Goal: Task Accomplishment & Management: Use online tool/utility

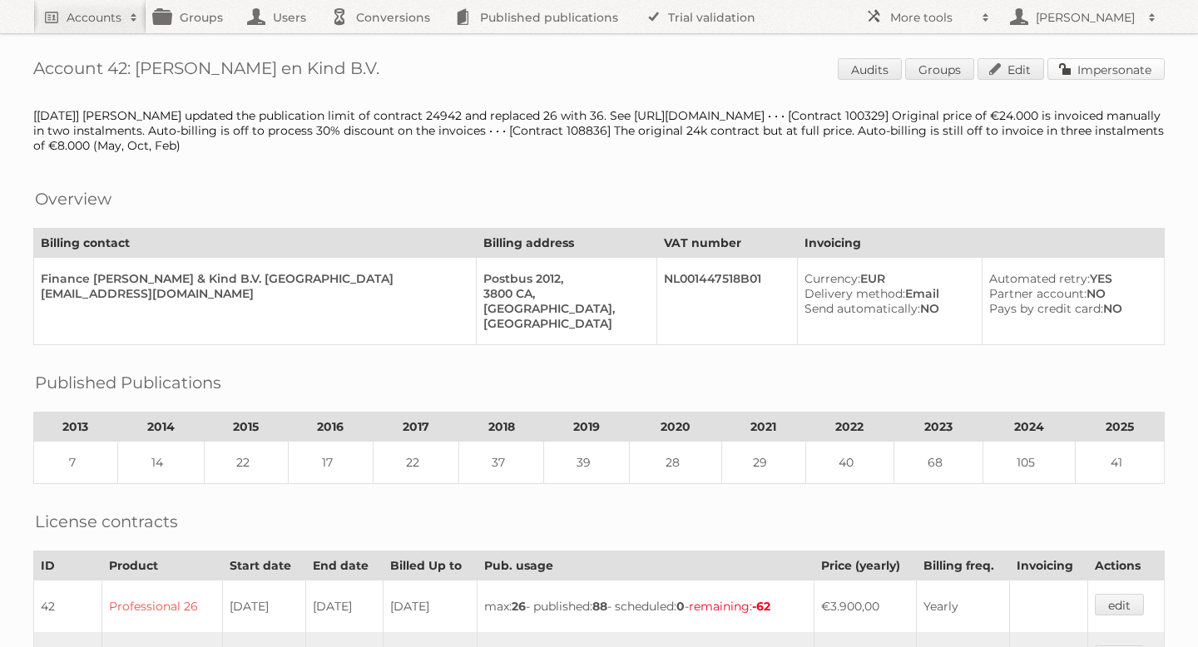
click at [1070, 78] on link "Impersonate" at bounding box center [1105, 69] width 117 height 22
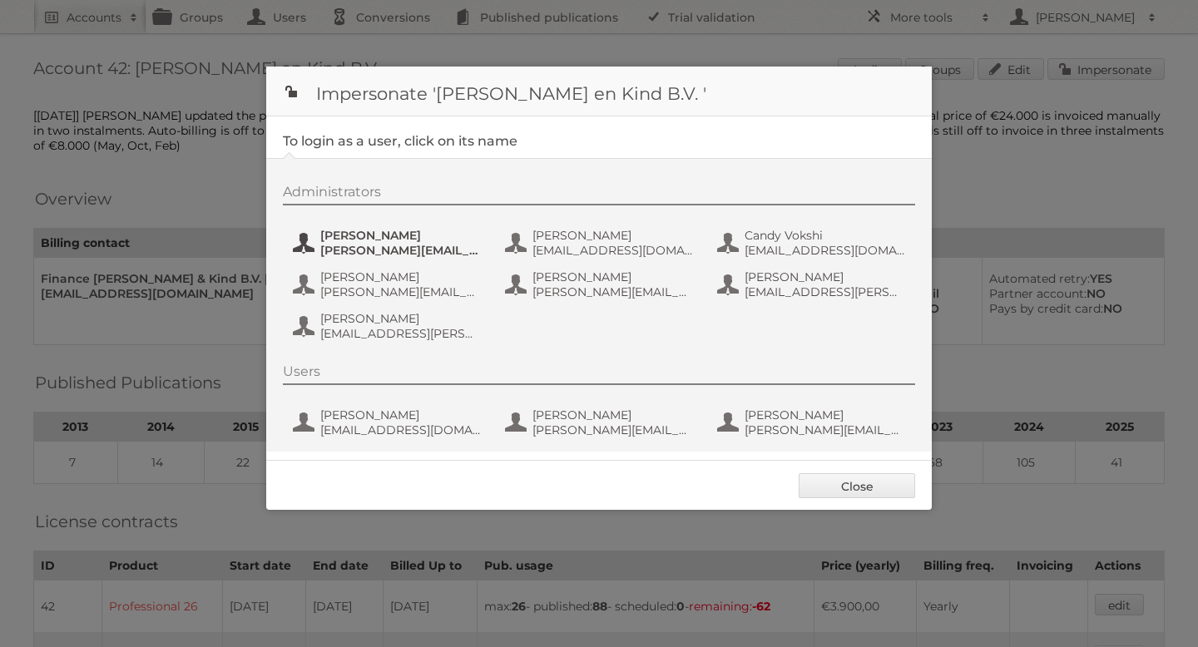
click at [418, 250] on span "allard@graindataconsultants.com" at bounding box center [400, 250] width 161 height 15
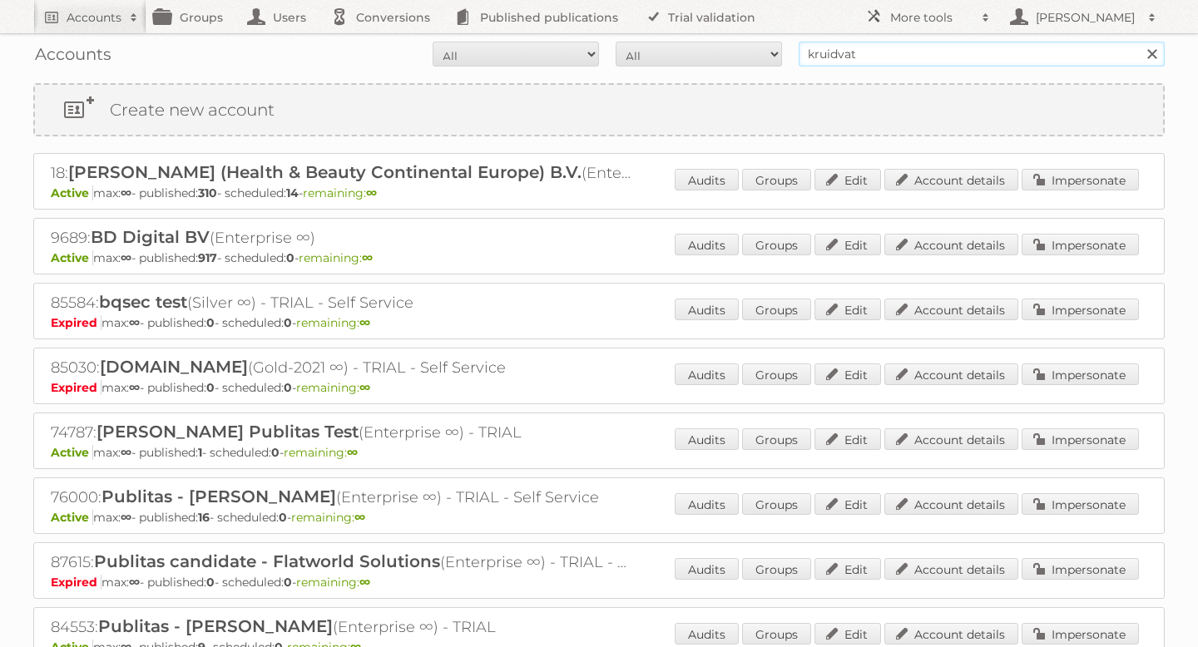
click at [876, 53] on input "kruidvat" at bounding box center [982, 54] width 366 height 25
type input "prijshamer"
click at [1139, 42] on input "Search" at bounding box center [1151, 54] width 25 height 25
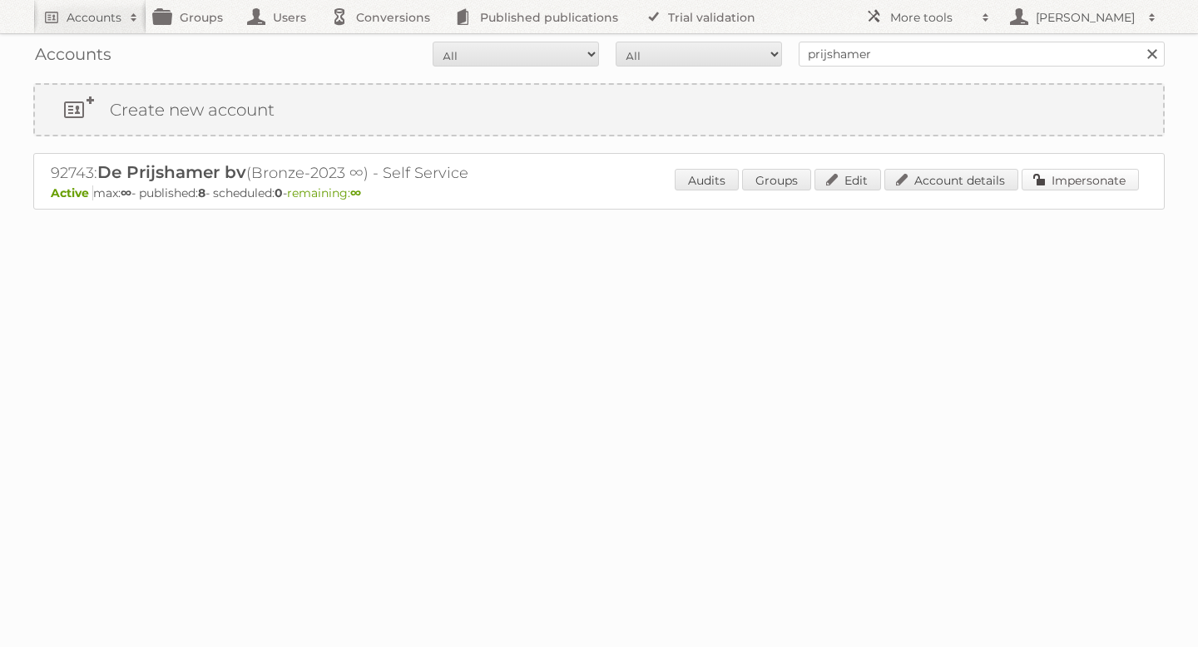
click at [1080, 177] on link "Impersonate" at bounding box center [1080, 180] width 117 height 22
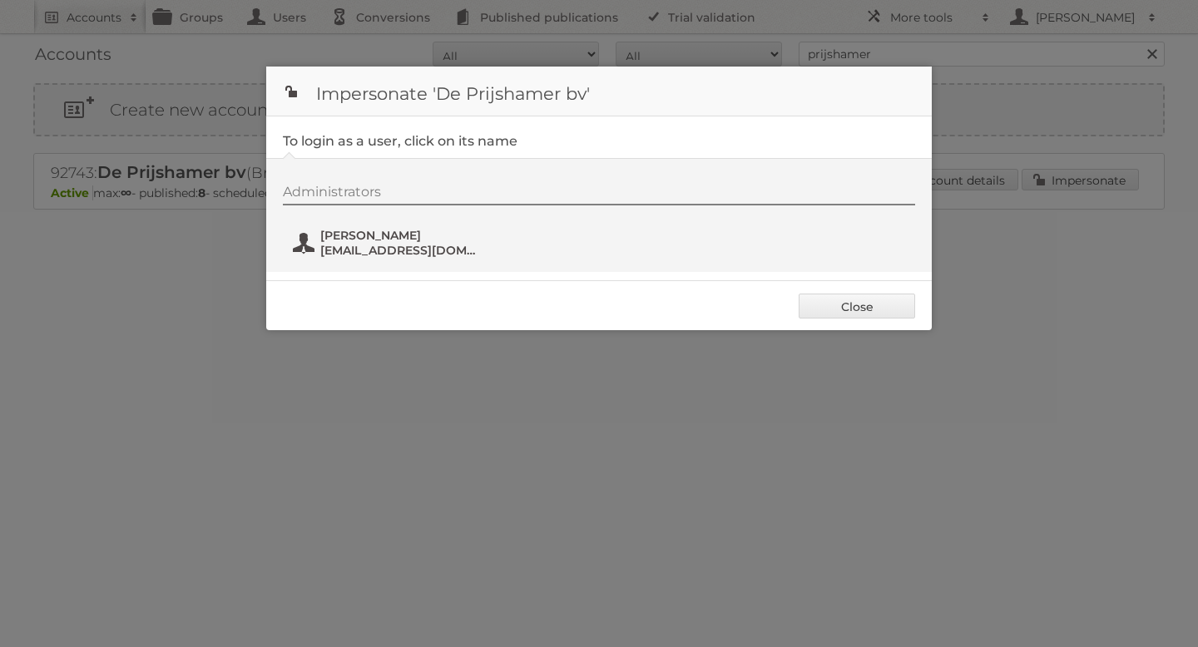
click at [349, 250] on span "contact@deprijshamer.nl" at bounding box center [400, 250] width 161 height 15
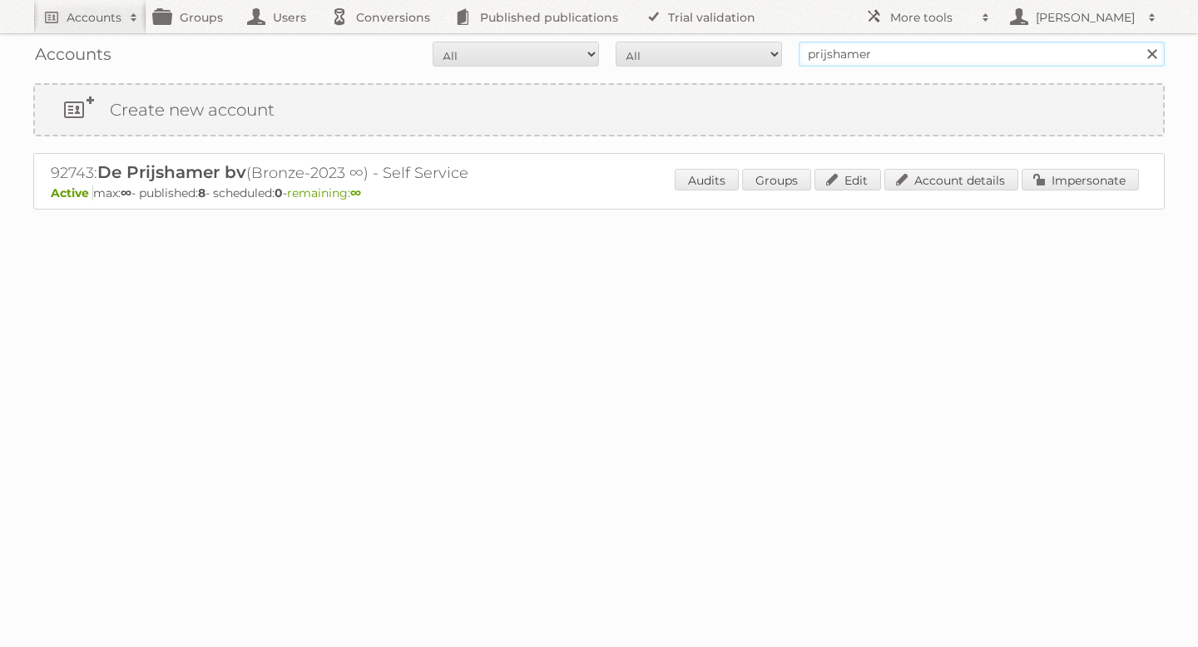
click at [902, 57] on input "prijshamer" at bounding box center [982, 54] width 366 height 25
type input "expert"
click at [1139, 42] on input "Search" at bounding box center [1151, 54] width 25 height 25
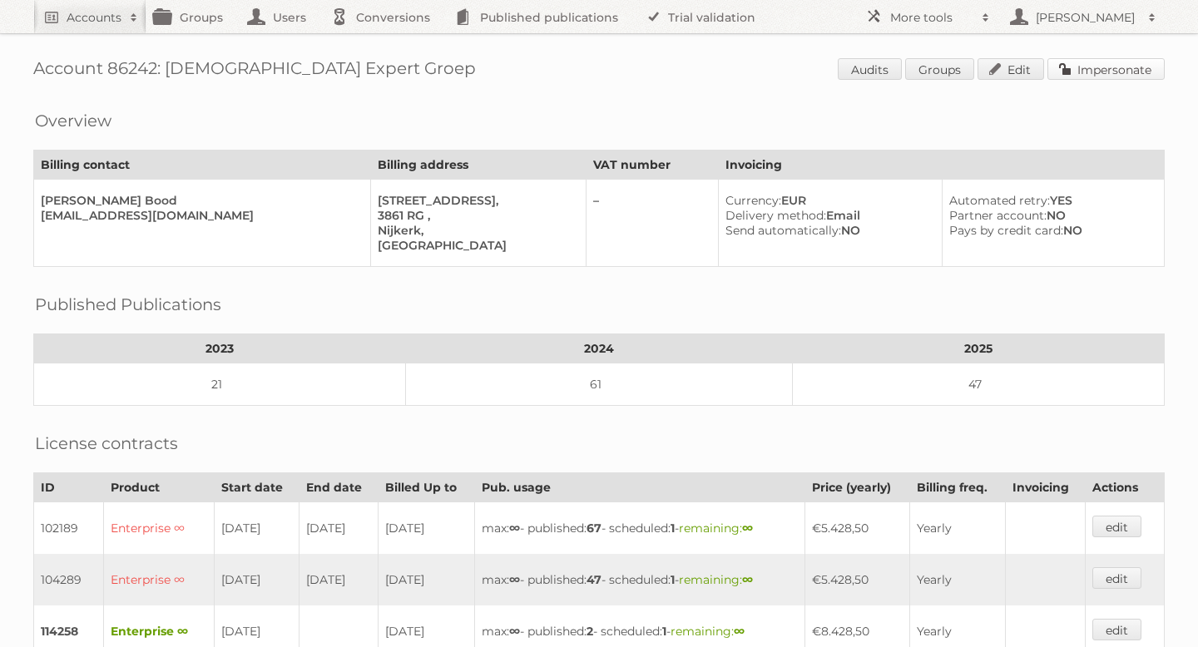
click at [1076, 67] on link "Impersonate" at bounding box center [1105, 69] width 117 height 22
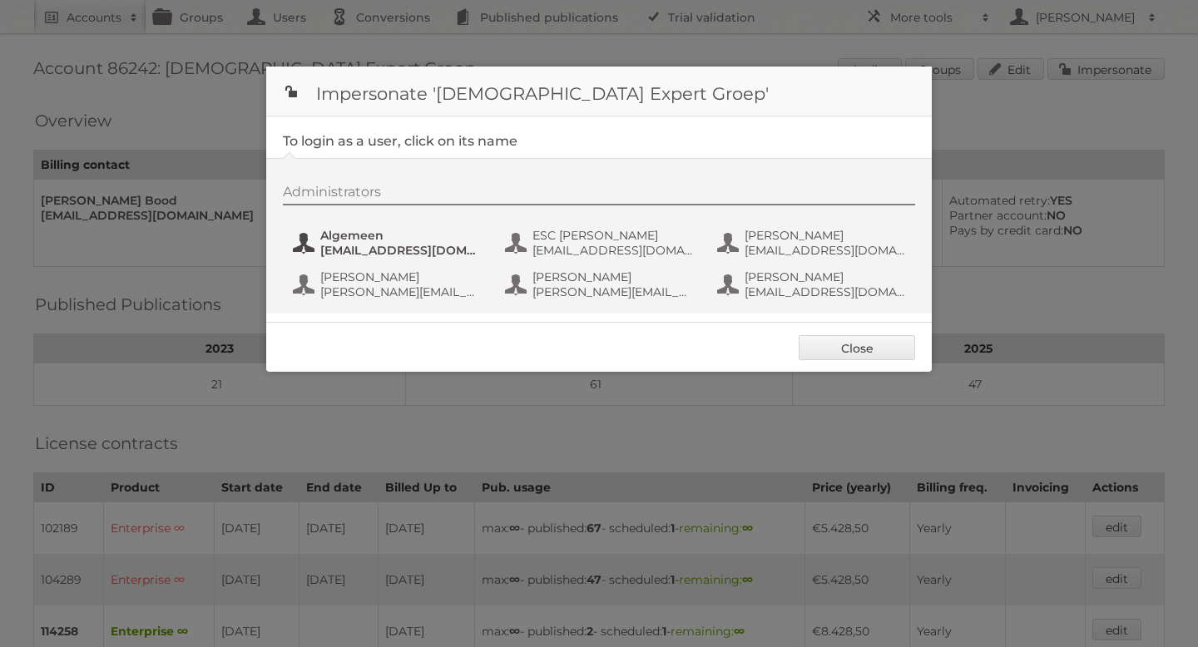
click at [380, 244] on span "marketing@expert.nl" at bounding box center [400, 250] width 161 height 15
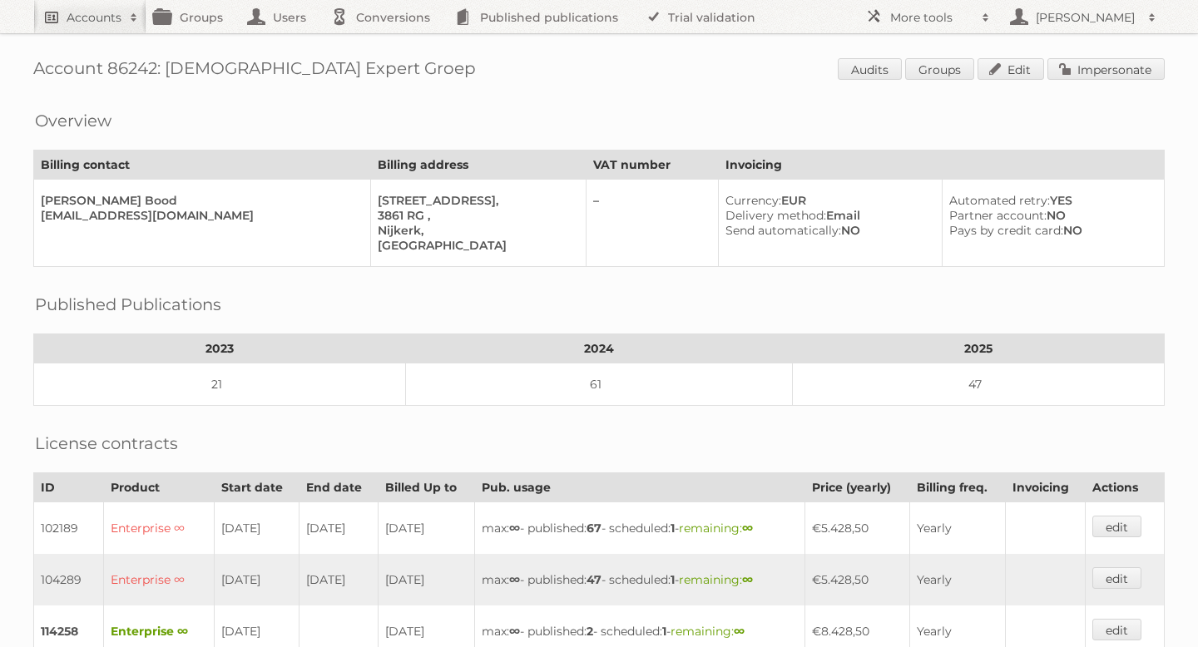
click at [117, 17] on h2 "Accounts" at bounding box center [94, 17] width 55 height 17
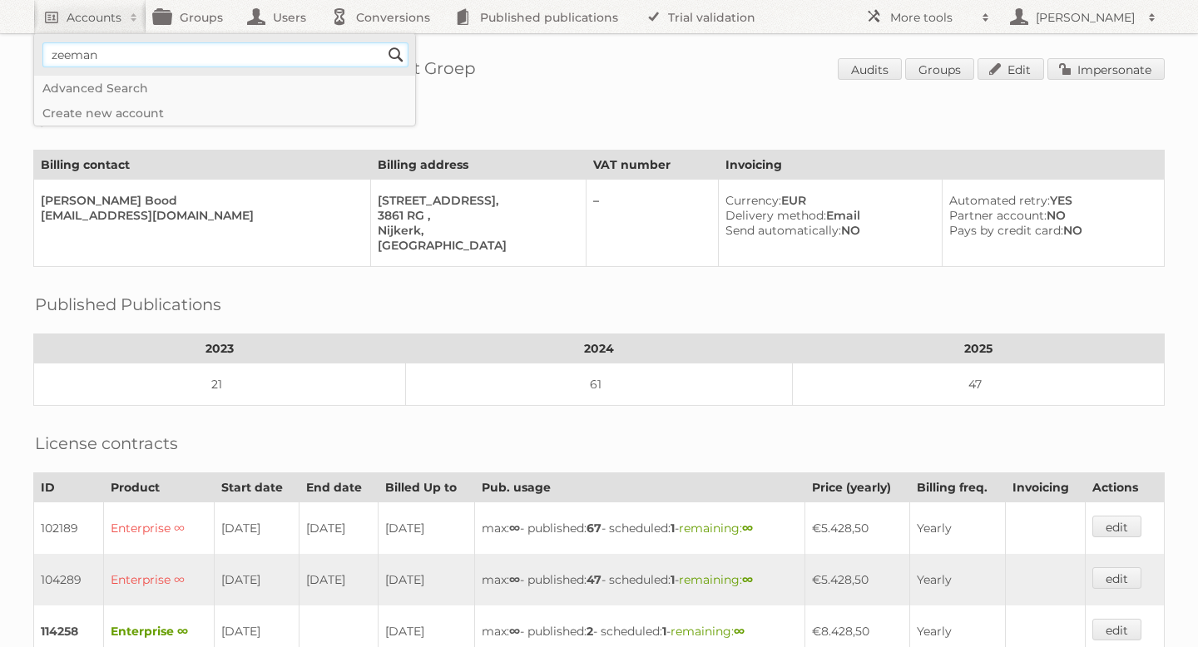
type input"] "zeeman"
click at [384, 42] on input "Search" at bounding box center [396, 54] width 25 height 25
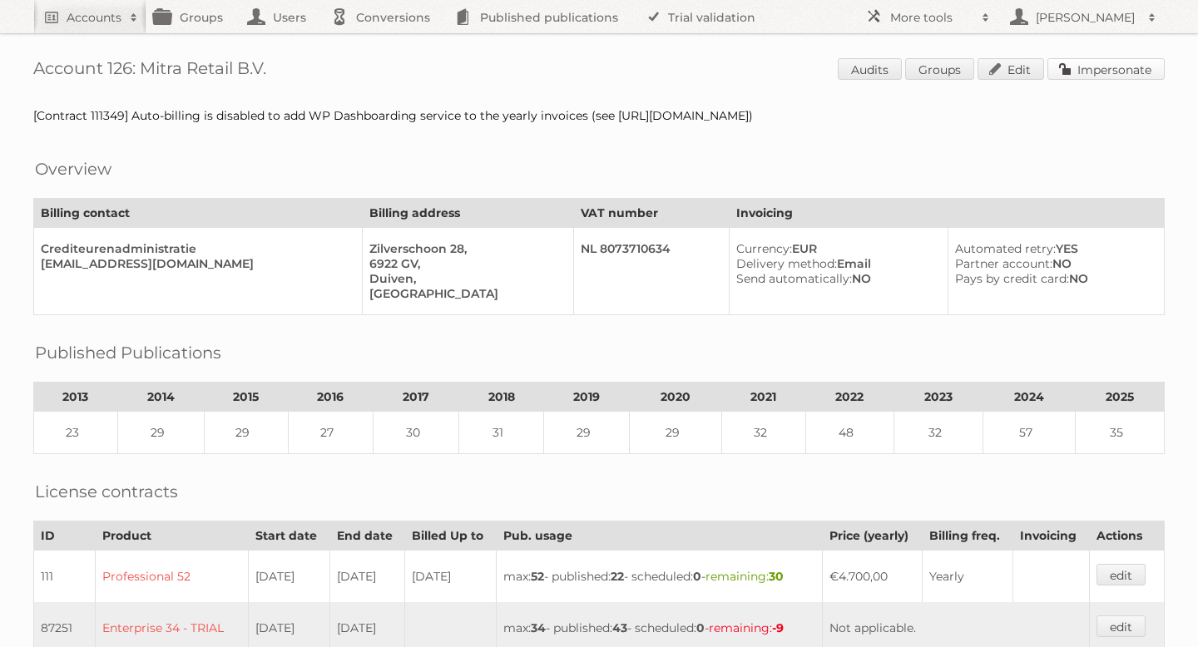
click at [1100, 70] on link "Impersonate" at bounding box center [1105, 69] width 117 height 22
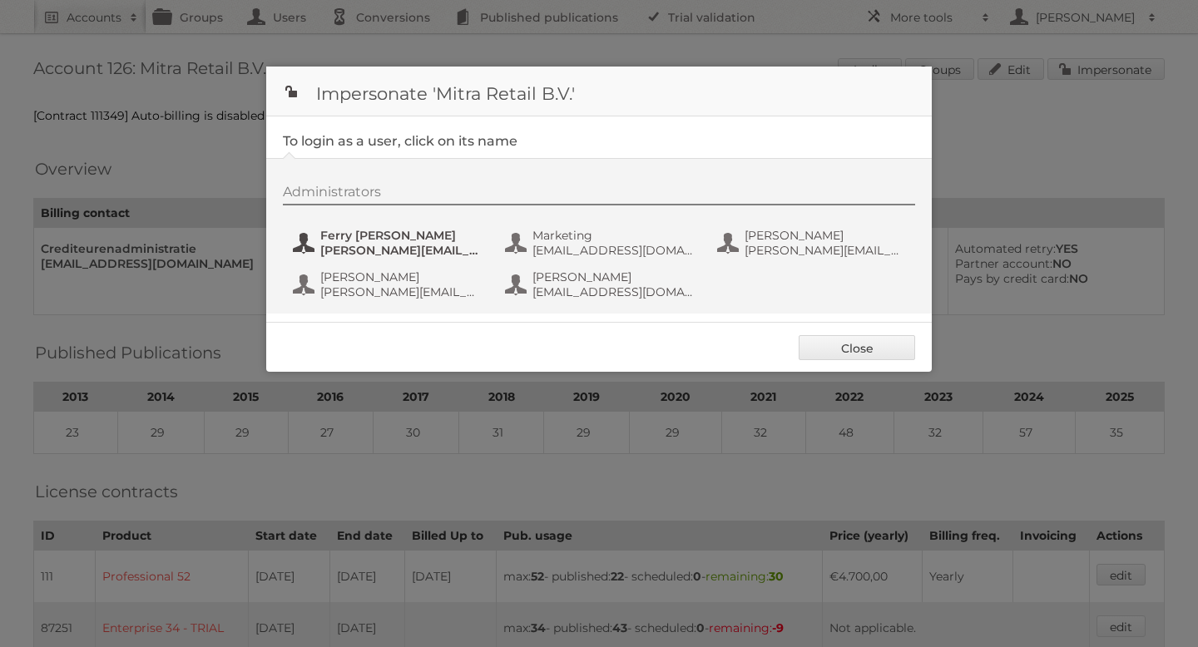
click at [370, 251] on span "[PERSON_NAME][EMAIL_ADDRESS][DOMAIN_NAME]" at bounding box center [400, 250] width 161 height 15
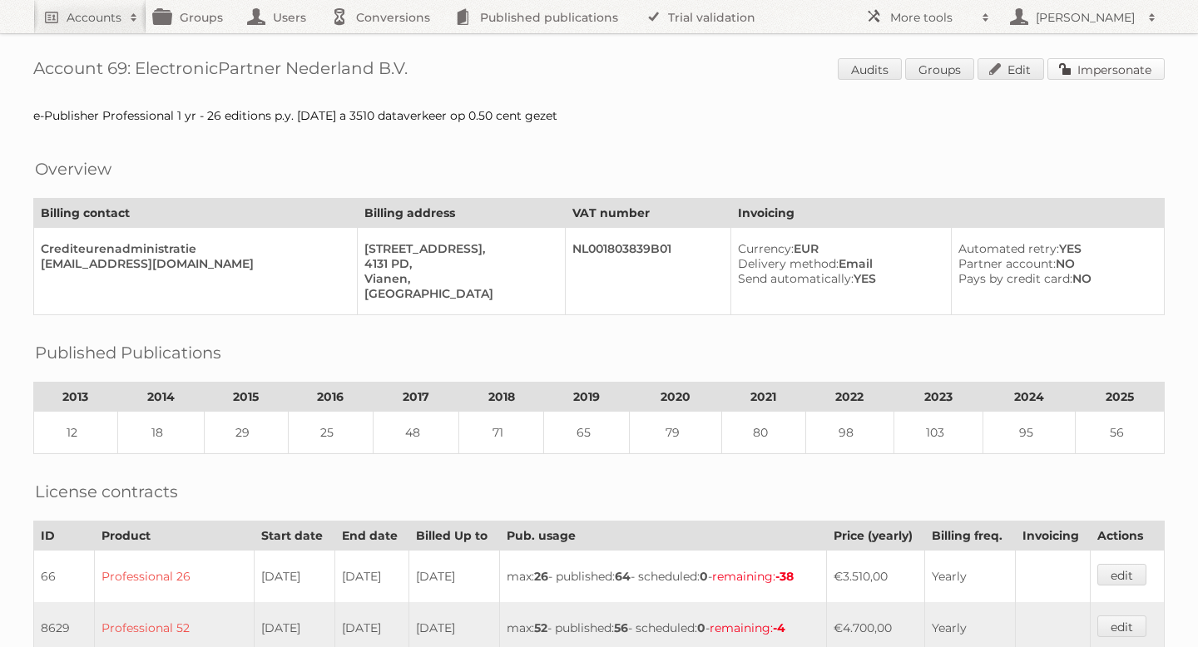
click at [1075, 75] on link "Impersonate" at bounding box center [1105, 69] width 117 height 22
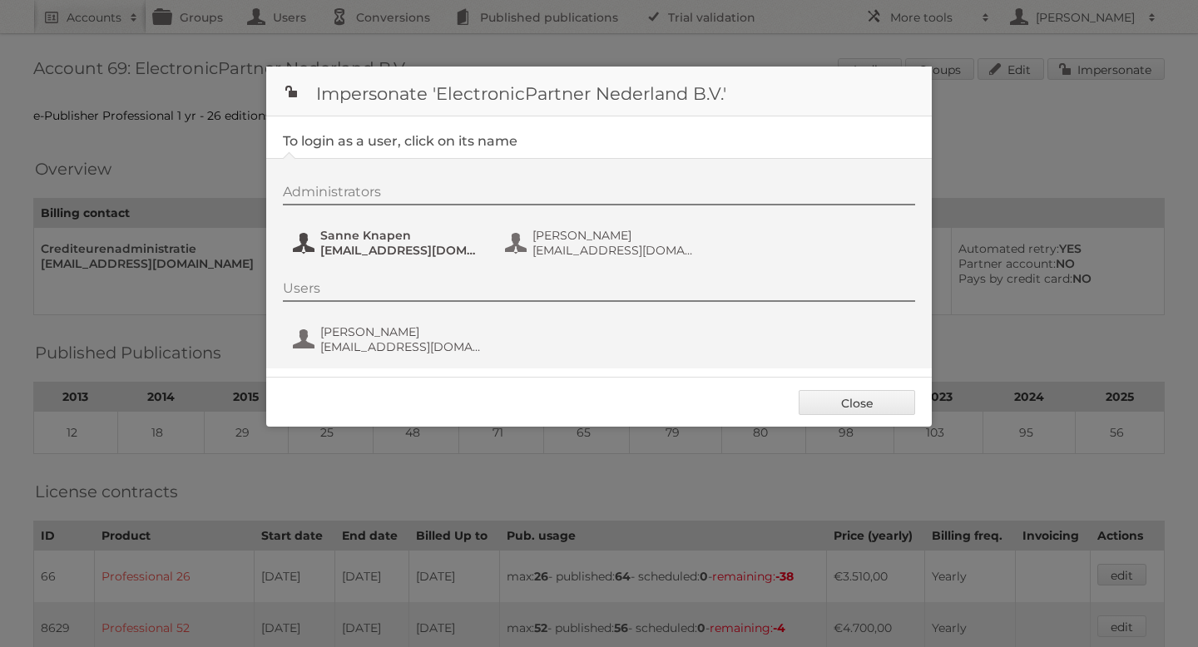
click at [392, 235] on span "Sanne Knapen" at bounding box center [400, 235] width 161 height 15
